Goal: Task Accomplishment & Management: Complete application form

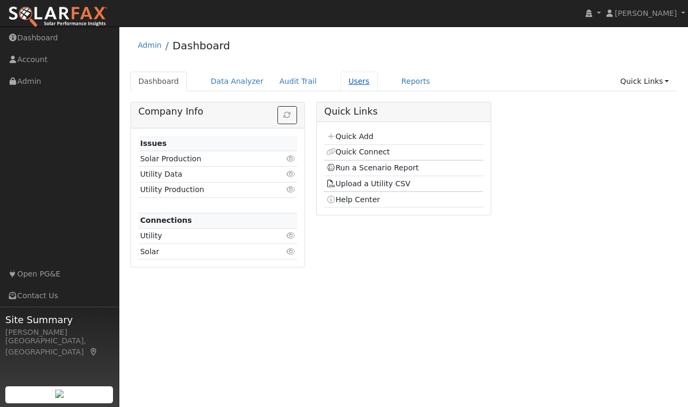
click at [351, 83] on link "Users" at bounding box center [359, 82] width 37 height 20
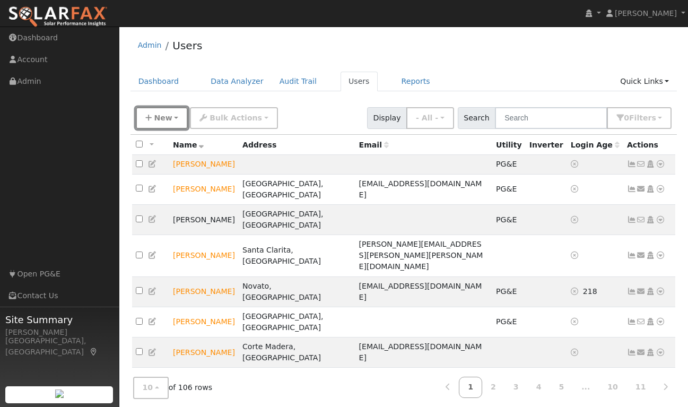
click at [158, 114] on span "New" at bounding box center [163, 118] width 18 height 8
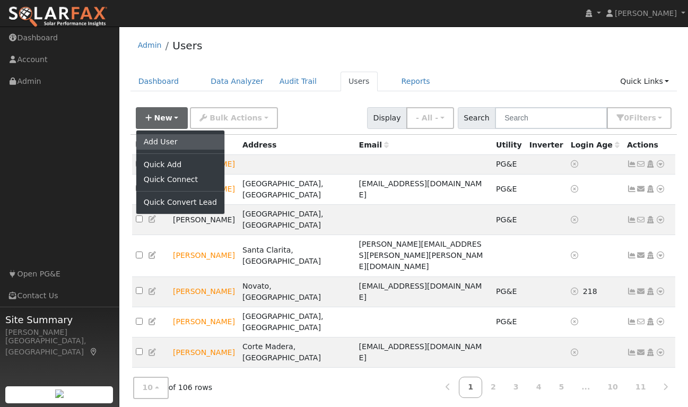
click at [163, 144] on link "Add User" at bounding box center [180, 141] width 88 height 15
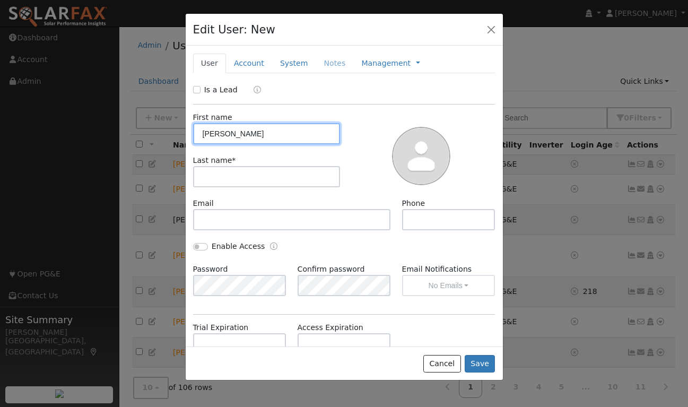
type input "[PERSON_NAME]"
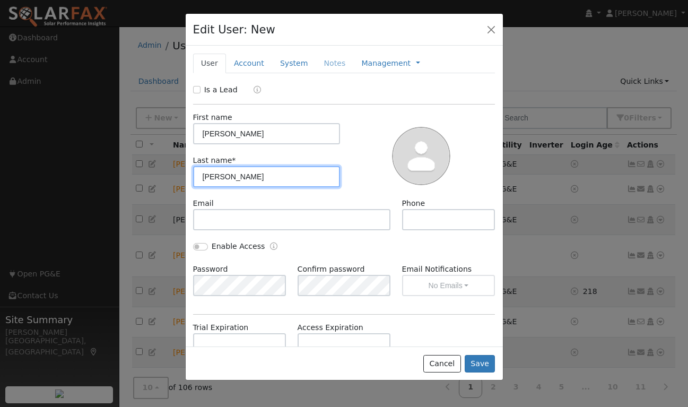
type input "[PERSON_NAME]"
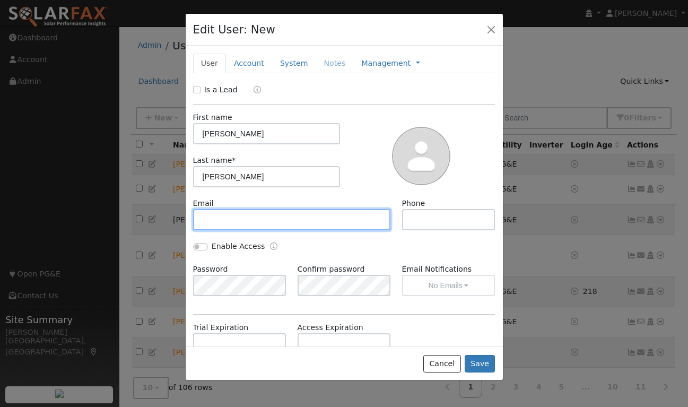
click at [228, 222] on input "text" at bounding box center [292, 219] width 198 height 21
type input "[PERSON_NAME][EMAIL_ADDRESS][DOMAIN_NAME]"
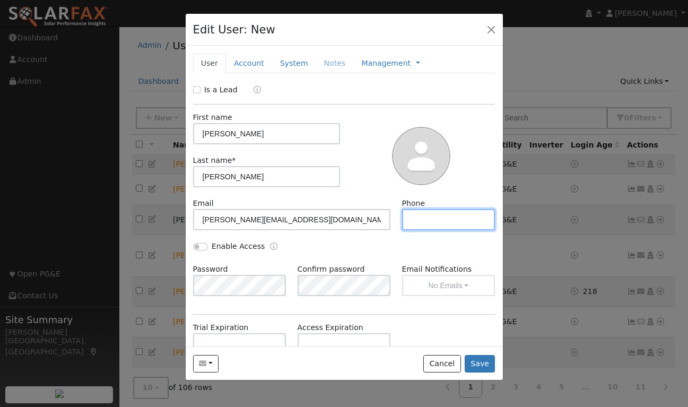
paste input "[PHONE_NUMBER]"
type input "[PHONE_NUMBER]"
click at [199, 248] on input "Enable Access" at bounding box center [200, 246] width 15 height 7
checkbox input "true"
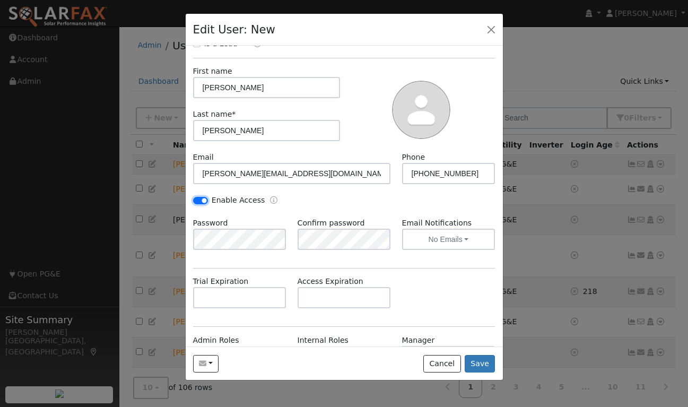
scroll to position [49, 0]
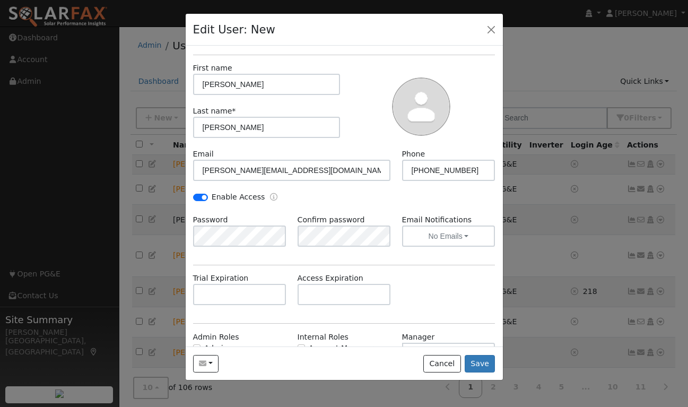
click at [313, 204] on div "Enable Access" at bounding box center [265, 198] width 156 height 12
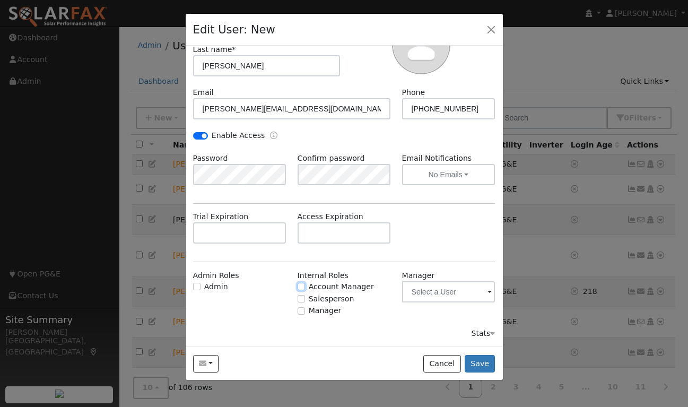
click at [300, 288] on input "Account Manager" at bounding box center [301, 286] width 7 height 7
checkbox input "true"
click at [483, 289] on input "text" at bounding box center [448, 291] width 93 height 21
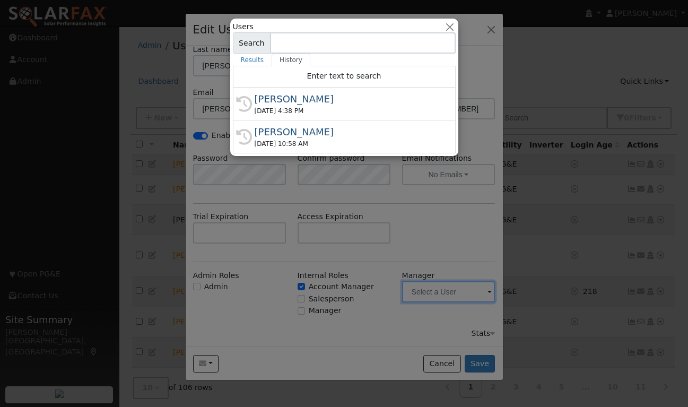
click at [486, 291] on div at bounding box center [344, 203] width 688 height 407
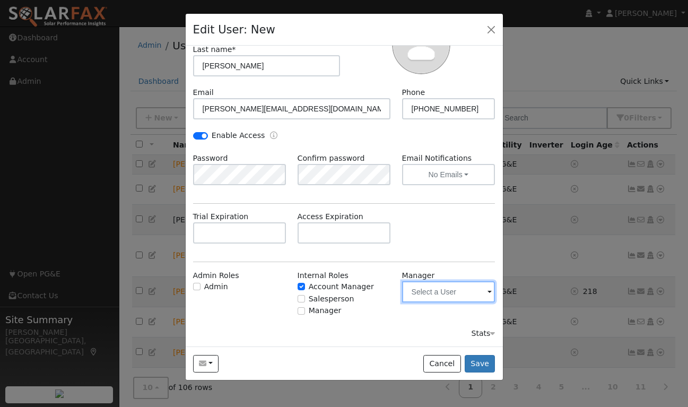
click at [486, 291] on input "text" at bounding box center [448, 291] width 93 height 21
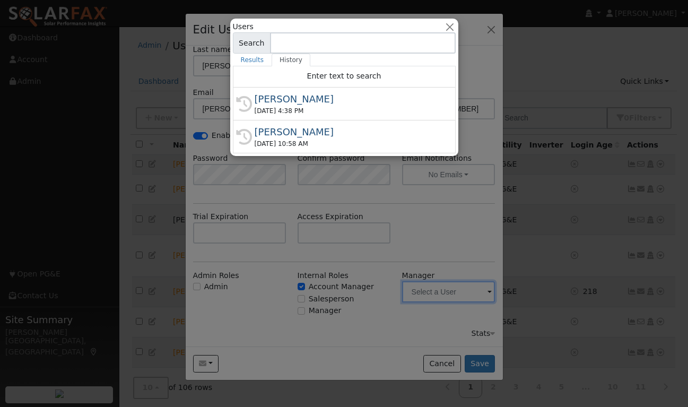
click at [320, 103] on div "[PERSON_NAME]" at bounding box center [349, 99] width 189 height 14
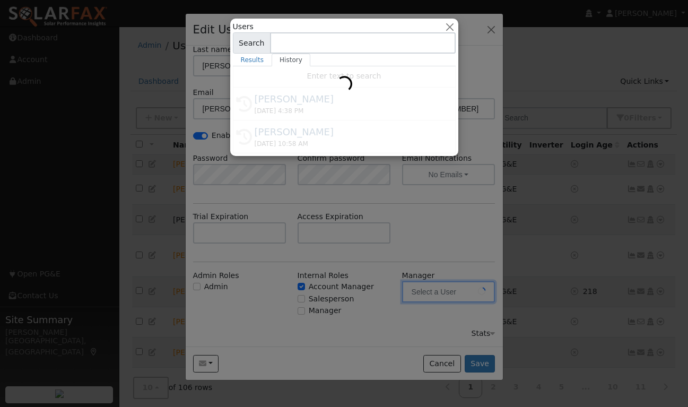
type input "[PERSON_NAME]"
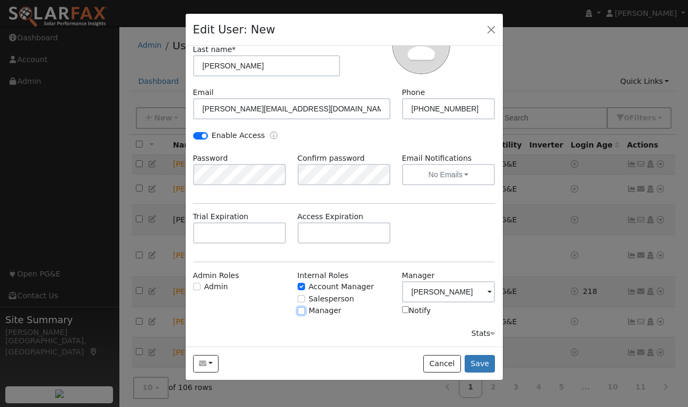
drag, startPoint x: 304, startPoint y: 309, endPoint x: 342, endPoint y: 327, distance: 42.0
click at [304, 309] on input "Manager" at bounding box center [301, 310] width 7 height 7
checkbox input "true"
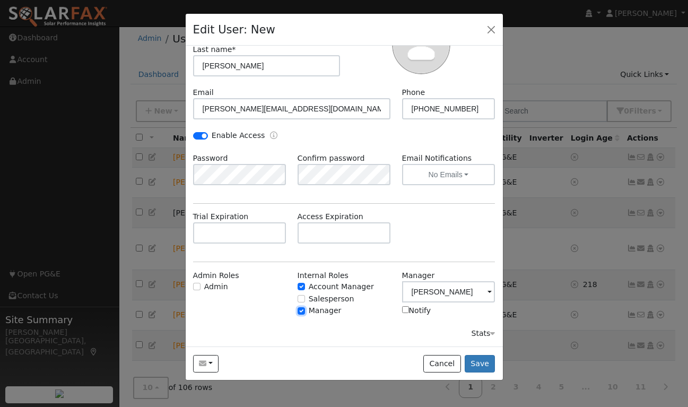
scroll to position [15, 0]
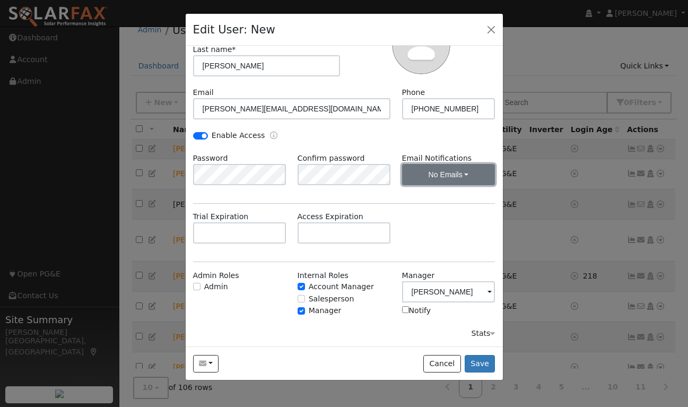
click at [443, 177] on button "No Emails" at bounding box center [448, 174] width 93 height 21
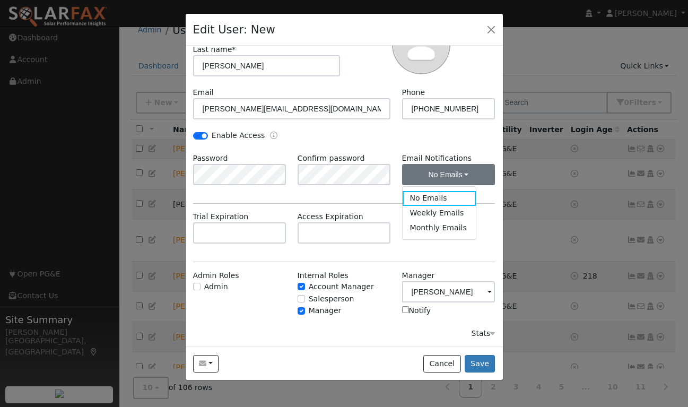
drag, startPoint x: 376, startPoint y: 202, endPoint x: 347, endPoint y: 193, distance: 30.2
click at [376, 202] on div "Is a Lead First name [PERSON_NAME] Last name * [PERSON_NAME] Email [PERSON_NAME…" at bounding box center [344, 156] width 302 height 366
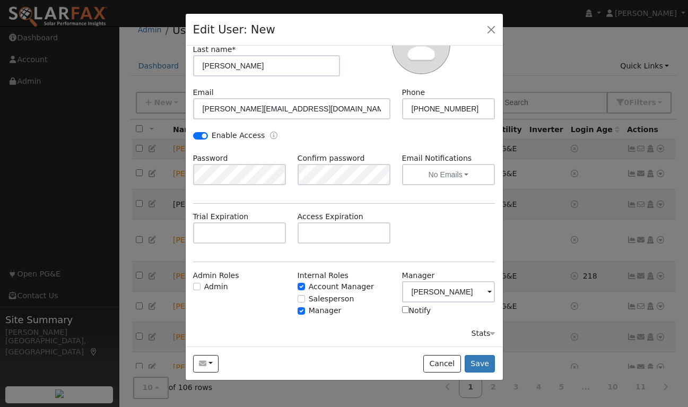
click at [307, 135] on div "Enable Access" at bounding box center [265, 136] width 156 height 12
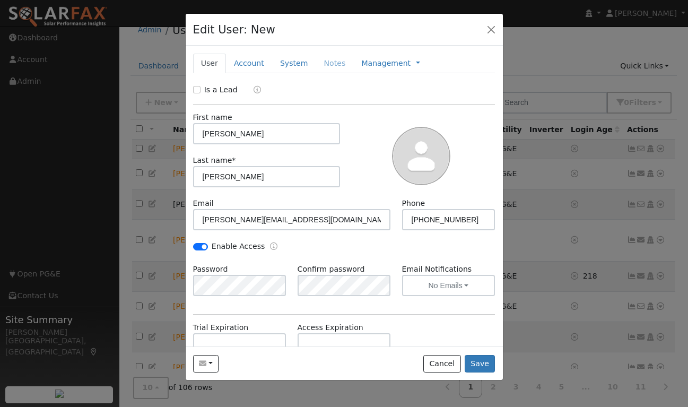
scroll to position [111, 0]
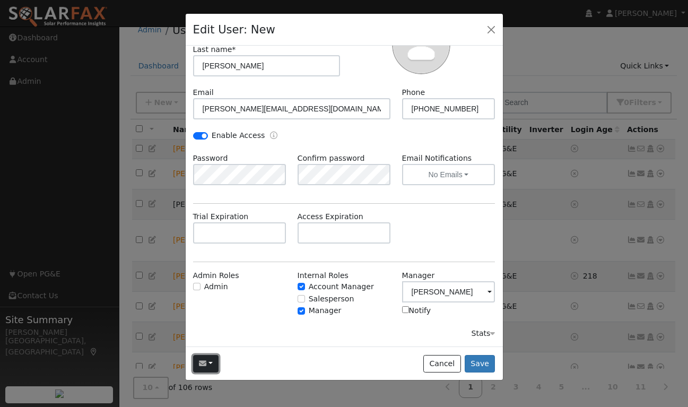
click at [212, 362] on button "button" at bounding box center [206, 364] width 26 height 18
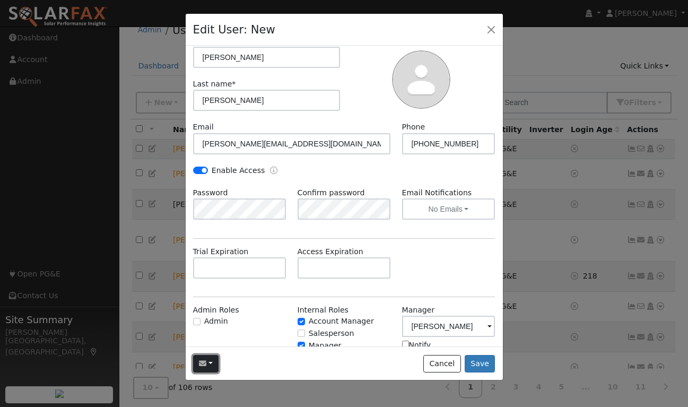
scroll to position [0, 0]
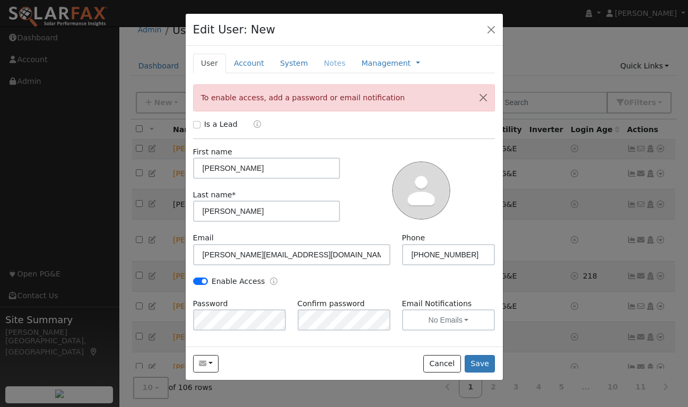
click at [341, 281] on div "Enable Access" at bounding box center [265, 282] width 156 height 12
click at [214, 357] on button "button" at bounding box center [206, 364] width 26 height 18
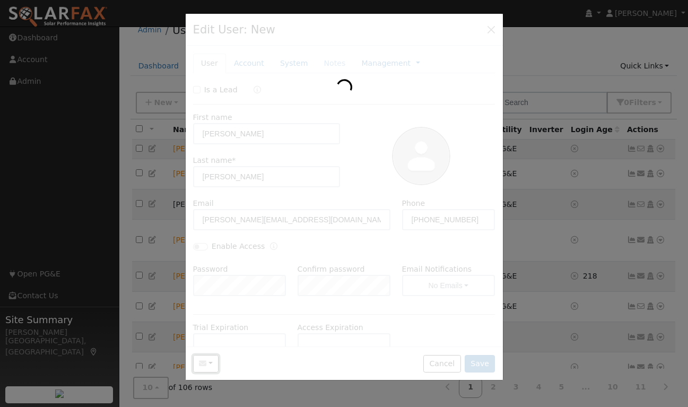
checkbox input "false"
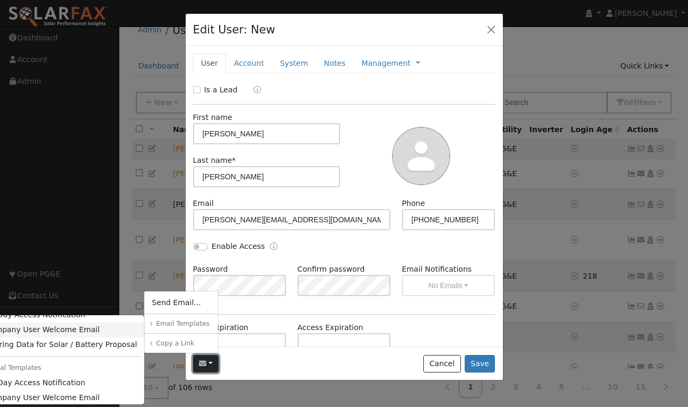
scroll to position [46, 0]
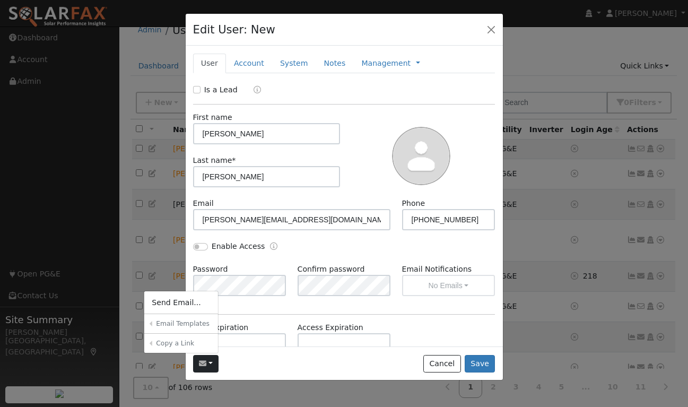
drag, startPoint x: 81, startPoint y: 378, endPoint x: 153, endPoint y: 382, distance: 72.2
click at [0, 0] on link "Company User Welcome Email" at bounding box center [0, 0] width 0 height 0
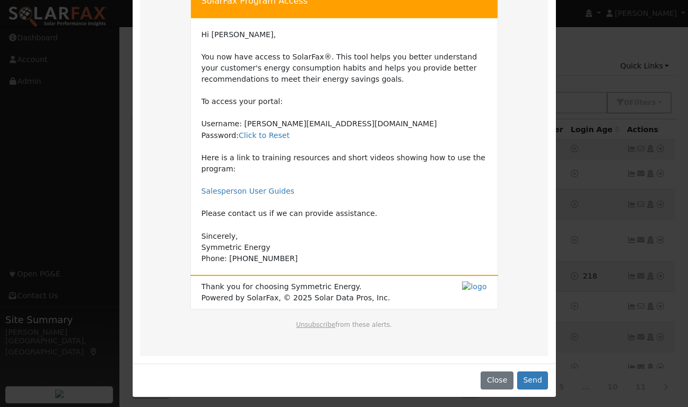
scroll to position [79, 0]
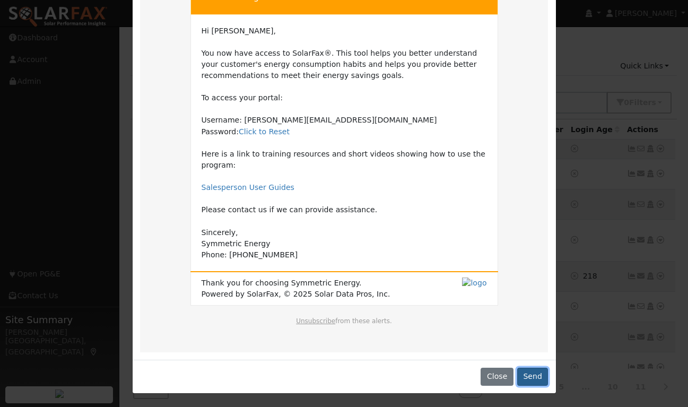
click at [533, 376] on button "Send" at bounding box center [532, 377] width 31 height 18
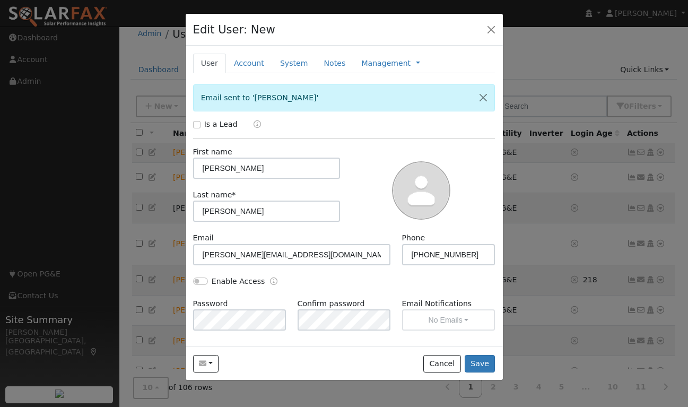
scroll to position [0, 0]
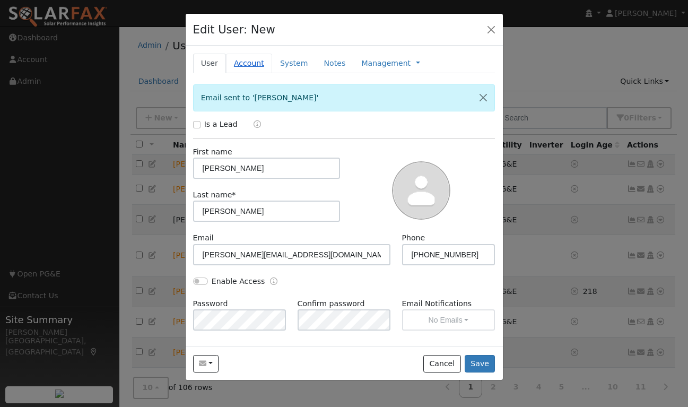
click at [238, 63] on link "Account" at bounding box center [249, 64] width 46 height 20
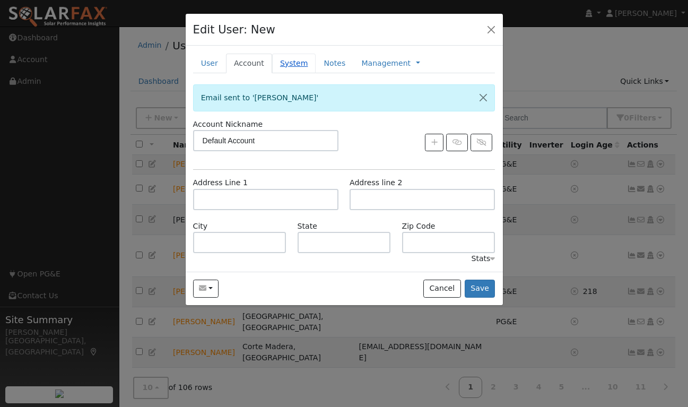
click at [295, 60] on link "System" at bounding box center [294, 64] width 44 height 20
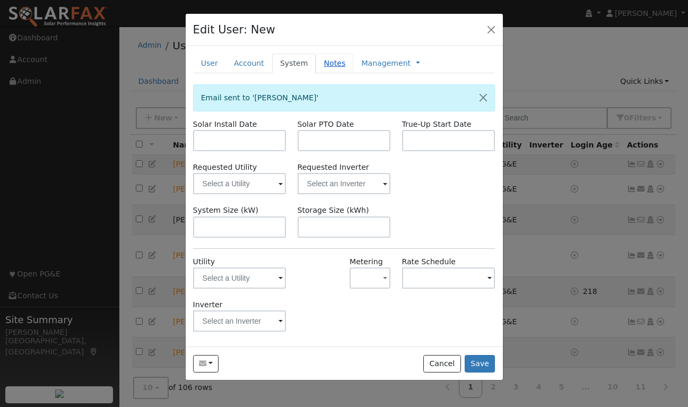
click at [326, 63] on link "Notes" at bounding box center [335, 64] width 38 height 20
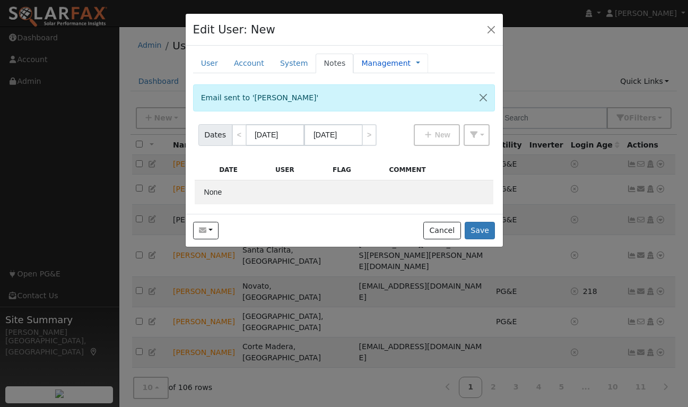
click at [370, 60] on link "Management" at bounding box center [385, 63] width 49 height 11
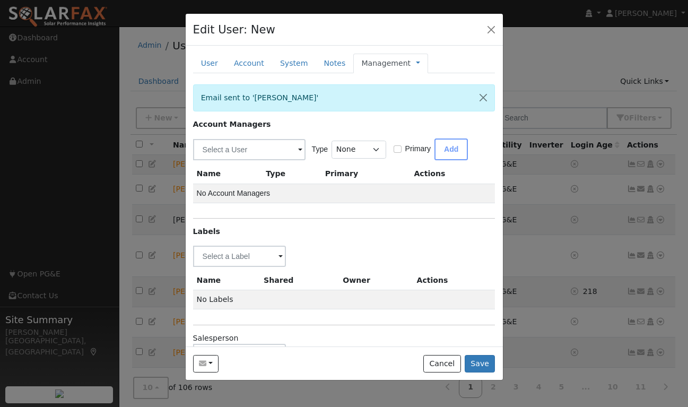
click at [298, 149] on span at bounding box center [300, 150] width 4 height 12
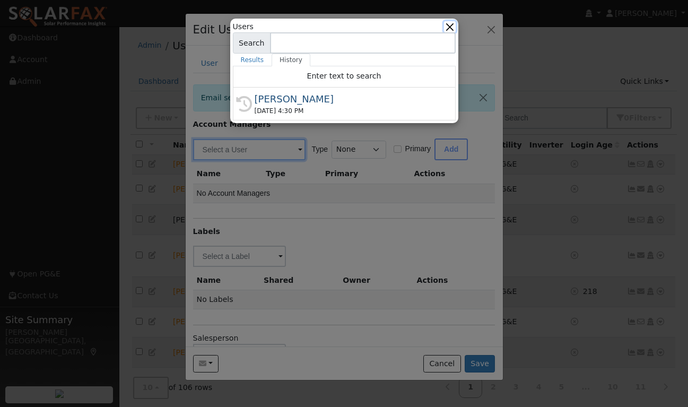
click at [451, 24] on button "button" at bounding box center [449, 26] width 11 height 11
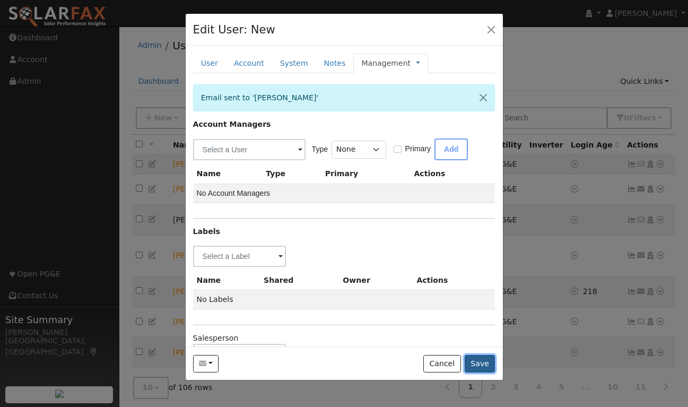
click at [471, 361] on button "Save" at bounding box center [480, 364] width 31 height 18
